Goal: Task Accomplishment & Management: Use online tool/utility

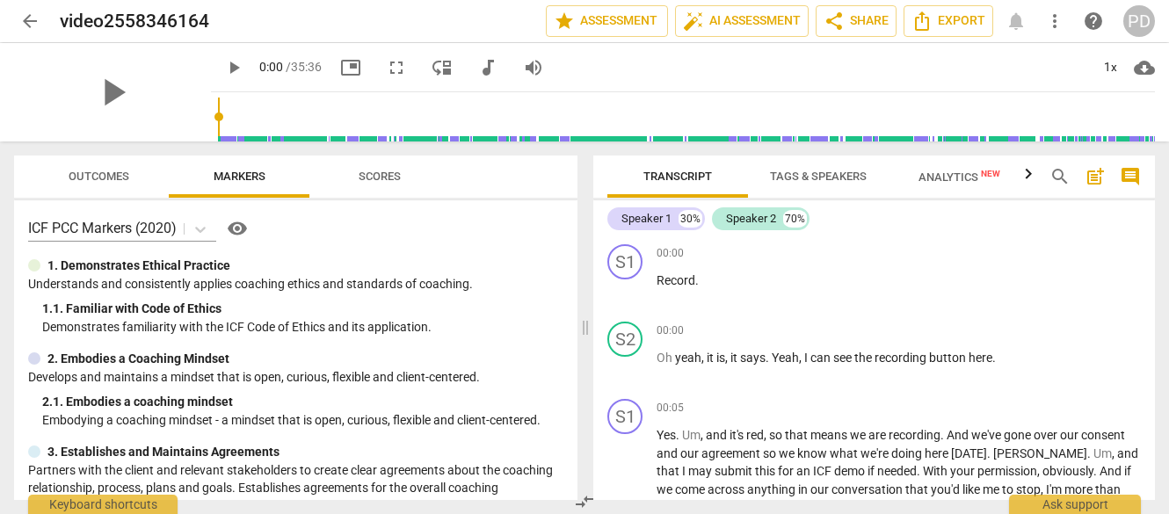
click at [31, 21] on span "arrow_back" at bounding box center [29, 21] width 21 height 21
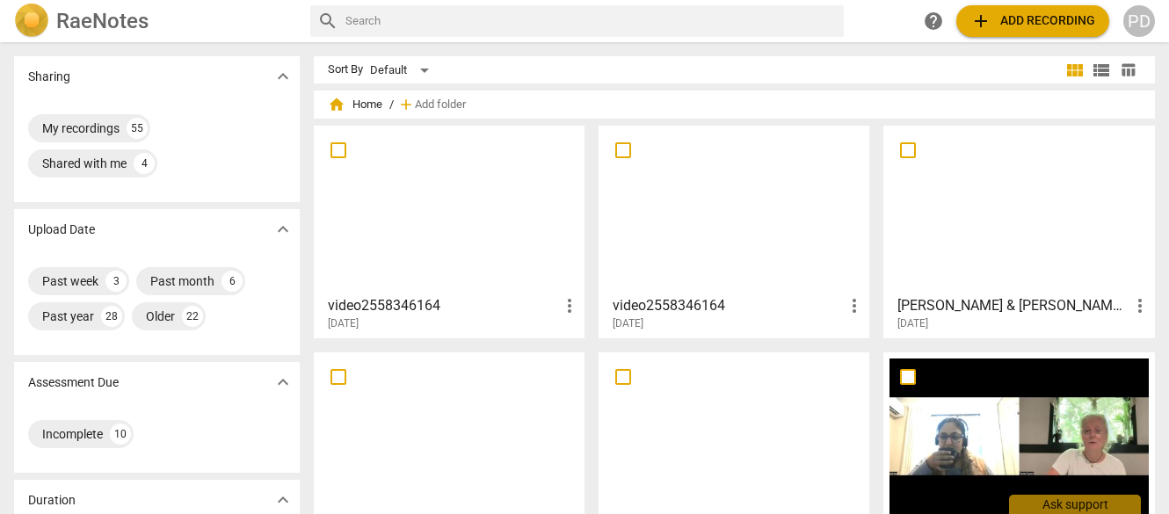
click at [333, 150] on input "checkbox" at bounding box center [338, 150] width 37 height 21
checkbox input "false"
click at [1101, 99] on span "Delete" at bounding box center [1107, 105] width 37 height 15
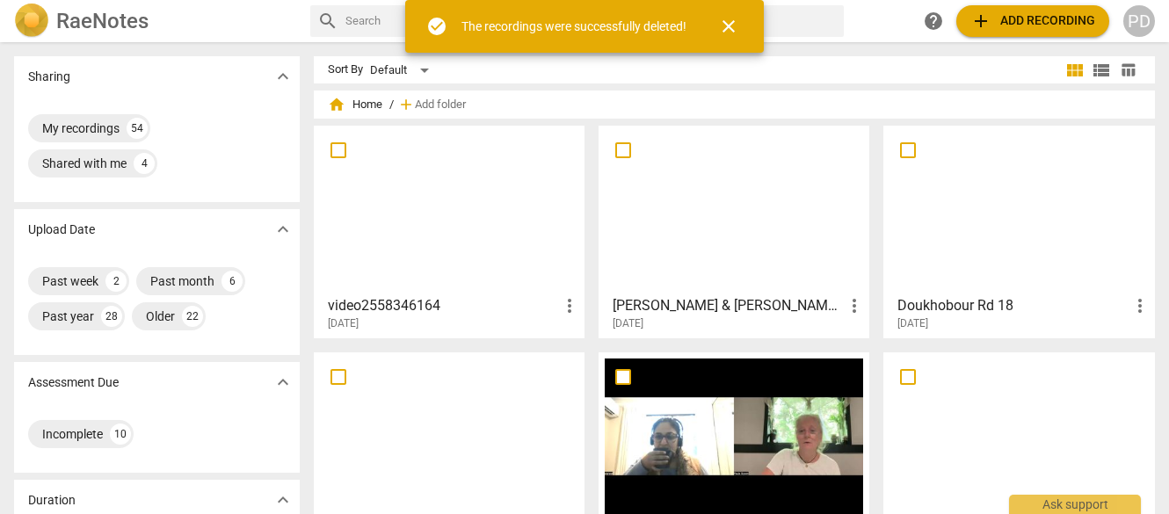
click at [1046, 14] on span "add Add recording" at bounding box center [1033, 21] width 125 height 21
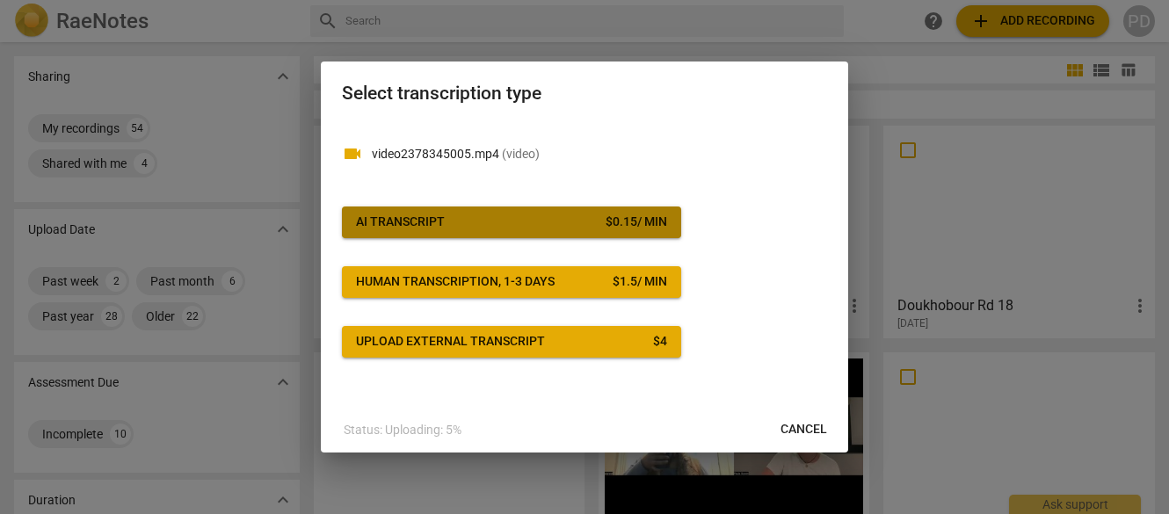
click at [482, 219] on span "AI Transcript $ 0.15 / min" at bounding box center [511, 223] width 311 height 18
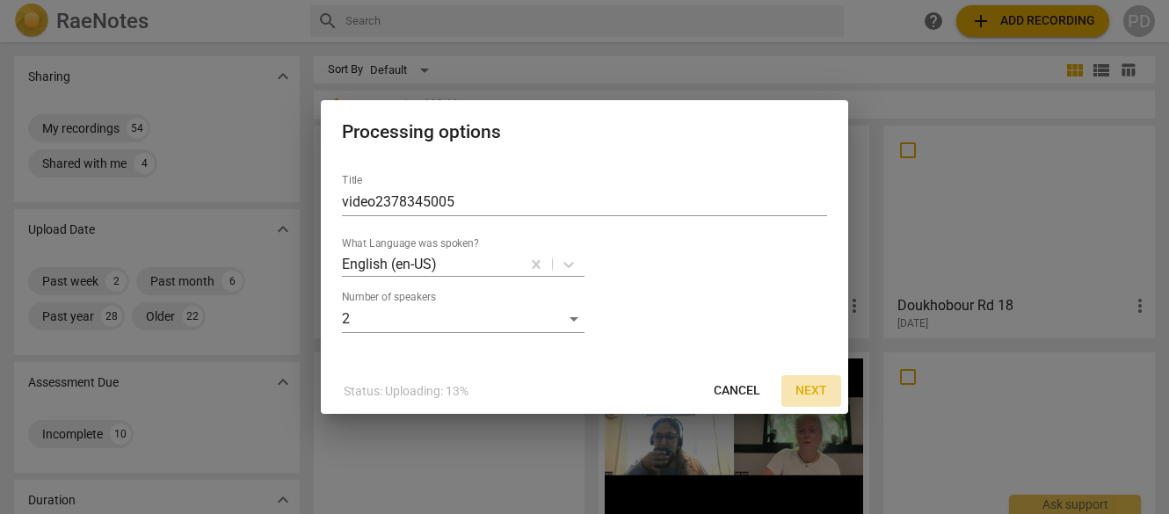
click at [812, 391] on span "Next" at bounding box center [812, 391] width 32 height 18
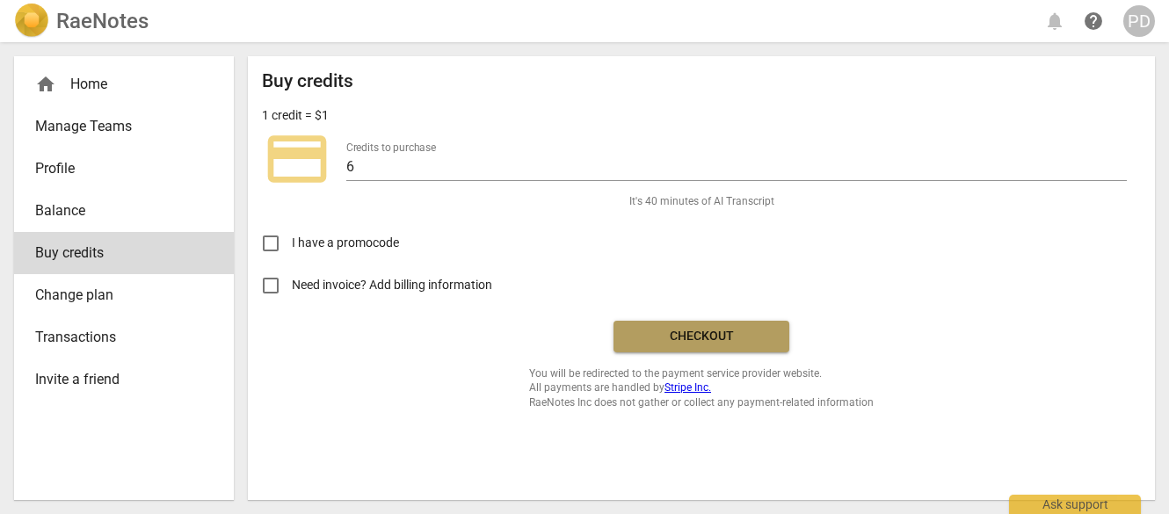
click at [708, 336] on span "Checkout" at bounding box center [702, 337] width 148 height 18
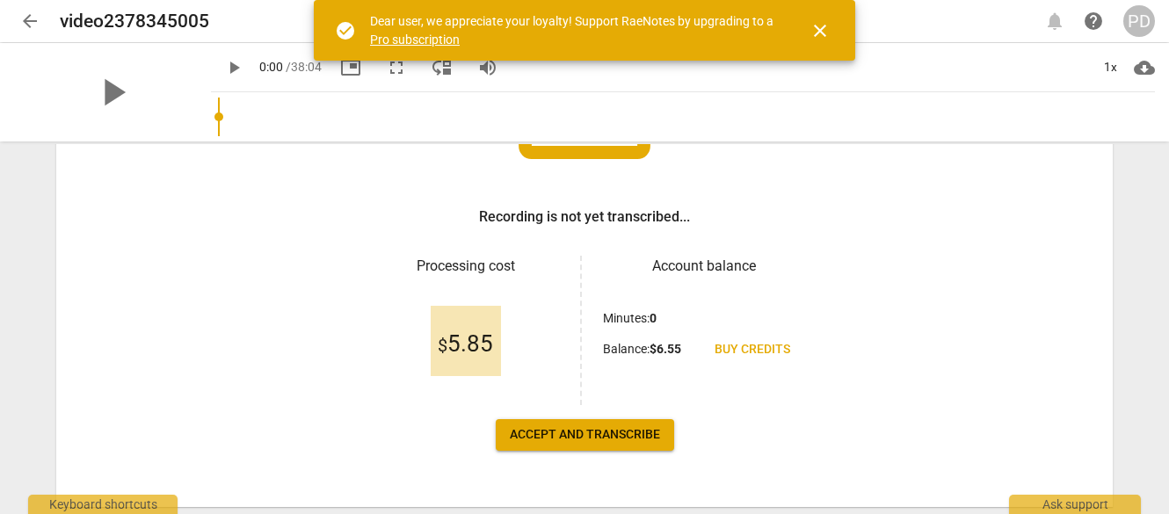
scroll to position [279, 0]
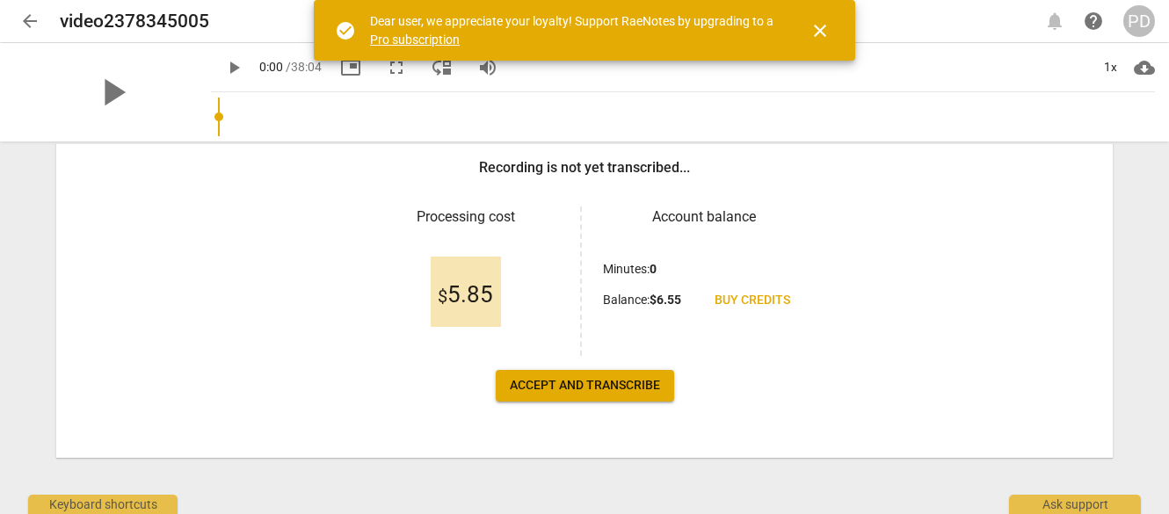
click at [540, 382] on span "Accept and transcribe" at bounding box center [585, 386] width 150 height 18
